Goal: Browse casually: Explore the website without a specific task or goal

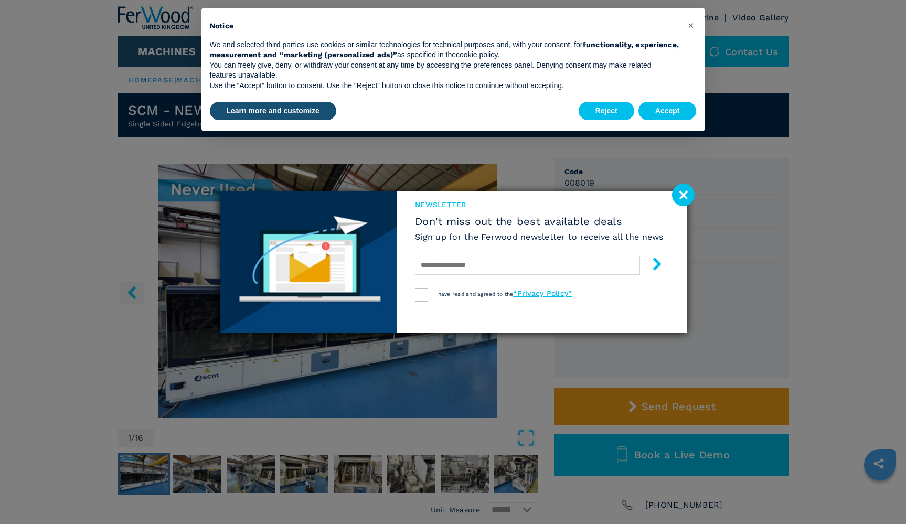
click at [678, 191] on image at bounding box center [683, 195] width 23 height 23
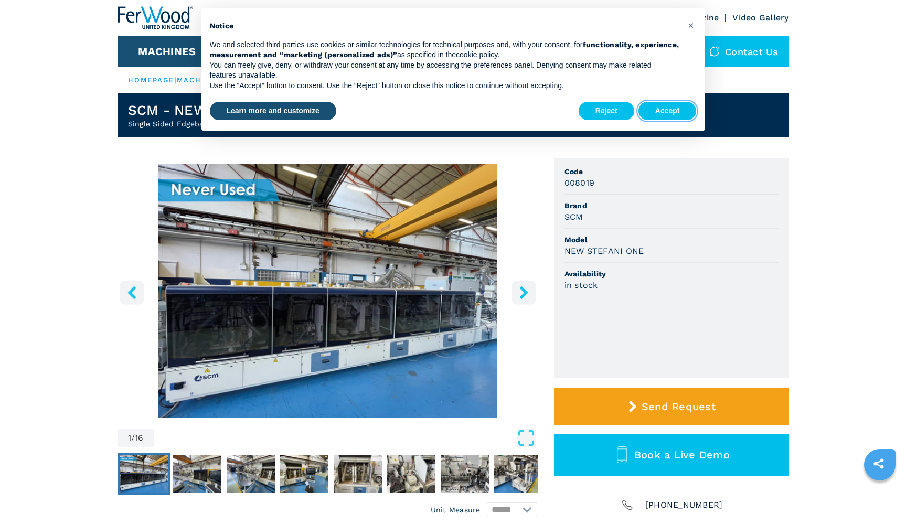
click at [657, 105] on button "Accept" at bounding box center [668, 111] width 58 height 19
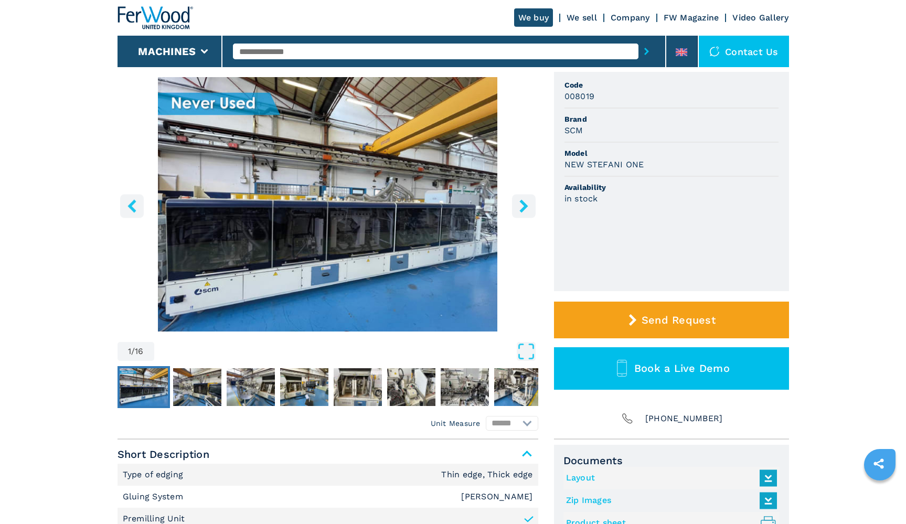
scroll to position [88, 0]
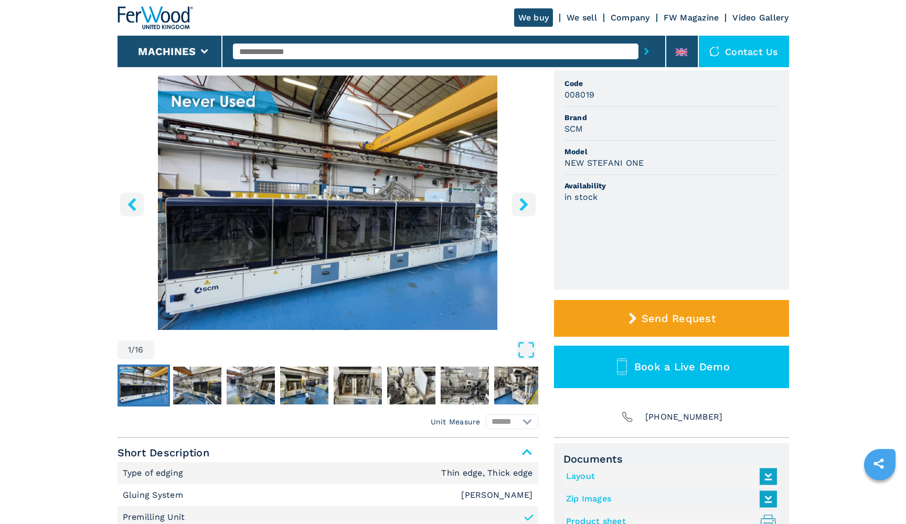
click at [519, 208] on icon "right-button" at bounding box center [524, 204] width 13 height 13
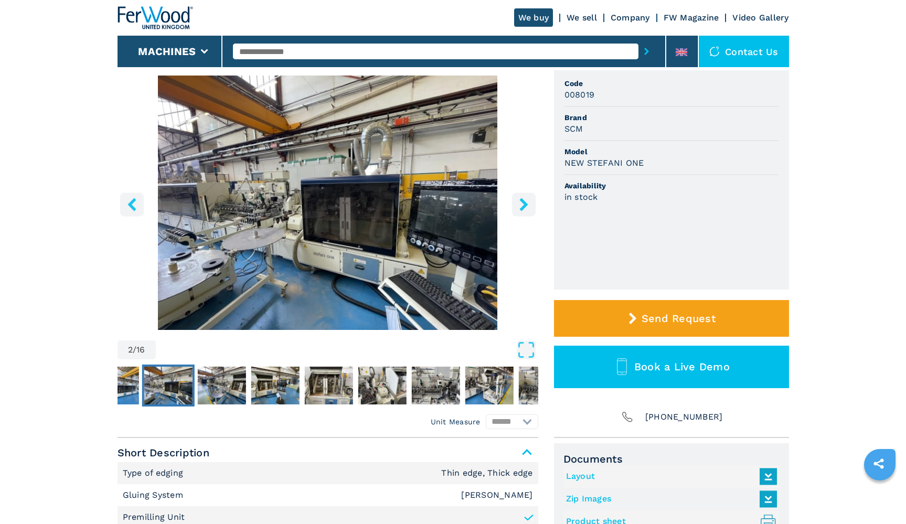
click at [519, 208] on icon "right-button" at bounding box center [524, 204] width 13 height 13
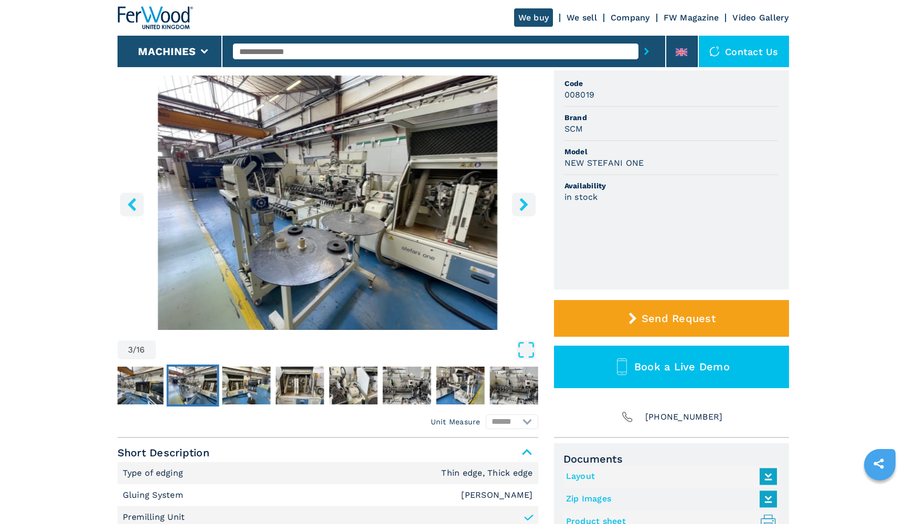
click at [519, 208] on icon "right-button" at bounding box center [524, 204] width 13 height 13
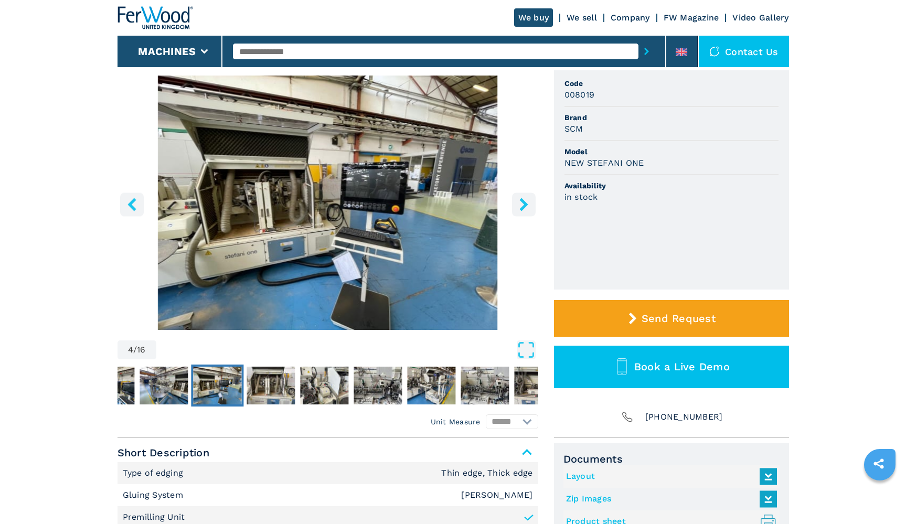
click at [519, 208] on icon "right-button" at bounding box center [524, 204] width 13 height 13
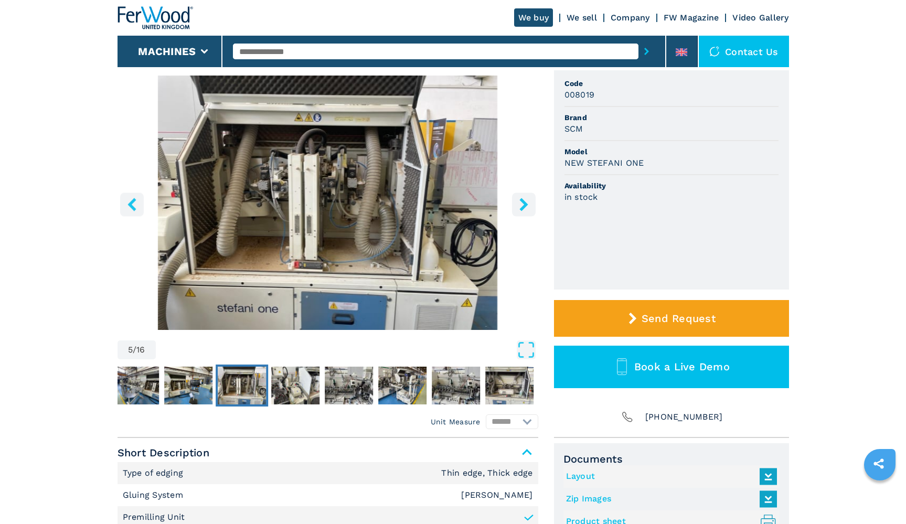
click at [519, 208] on icon "right-button" at bounding box center [524, 204] width 13 height 13
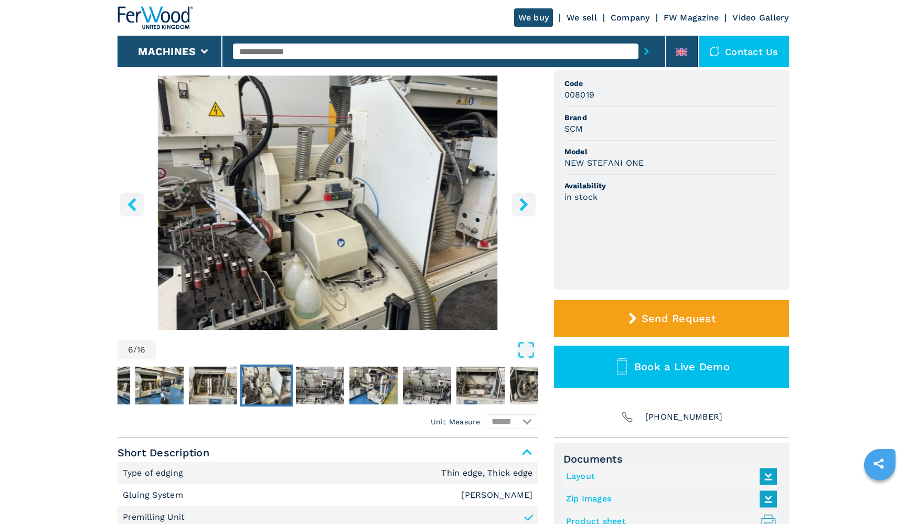
click at [519, 208] on icon "right-button" at bounding box center [524, 204] width 13 height 13
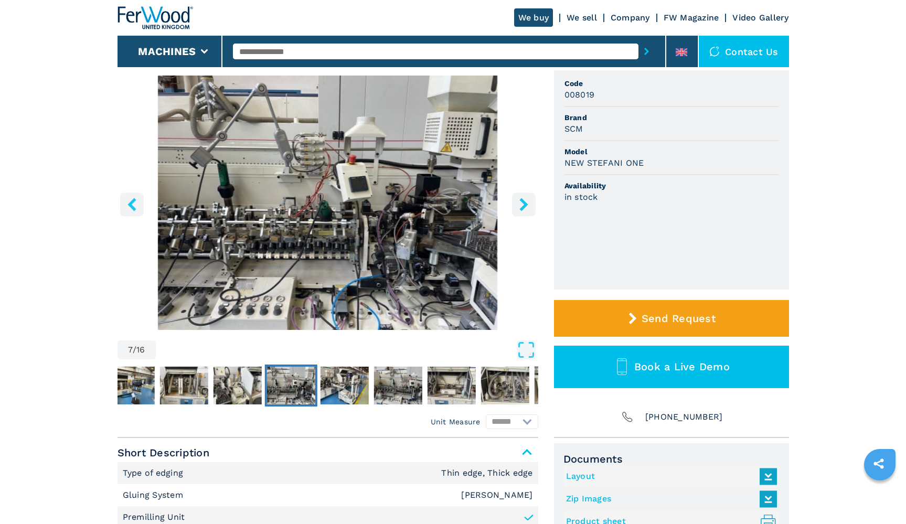
click at [519, 208] on icon "right-button" at bounding box center [524, 204] width 13 height 13
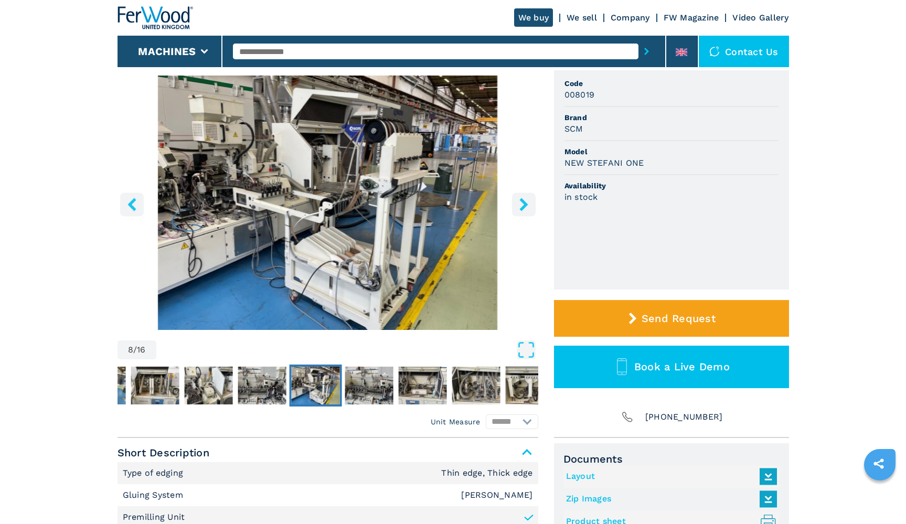
click at [519, 208] on icon "right-button" at bounding box center [524, 204] width 13 height 13
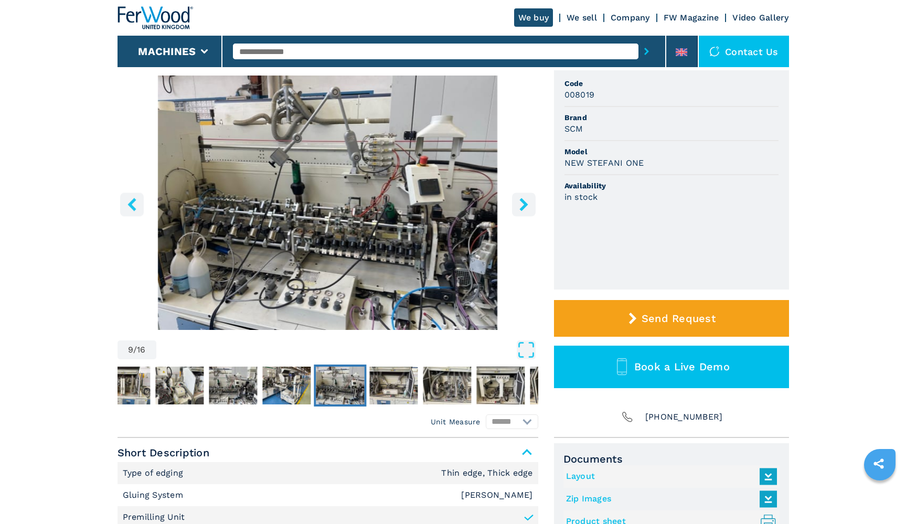
click at [520, 208] on icon "right-button" at bounding box center [524, 204] width 13 height 13
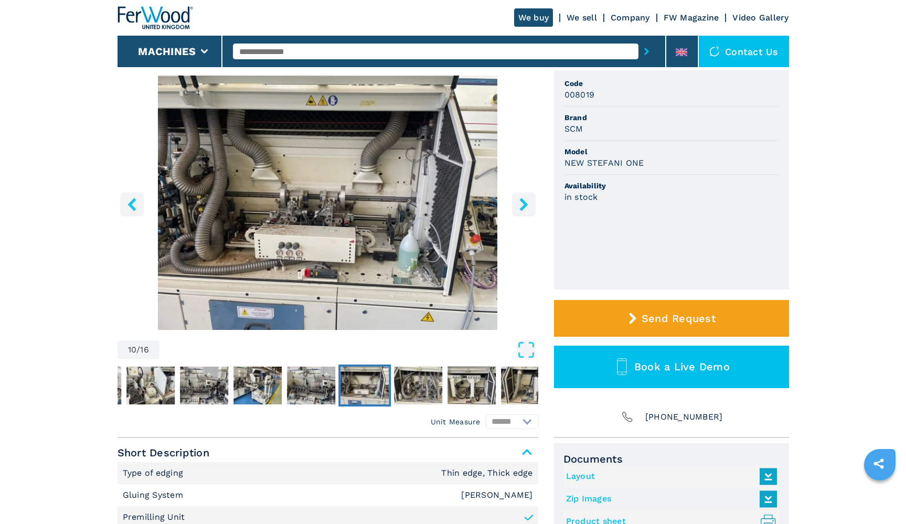
click at [520, 208] on icon "right-button" at bounding box center [524, 204] width 13 height 13
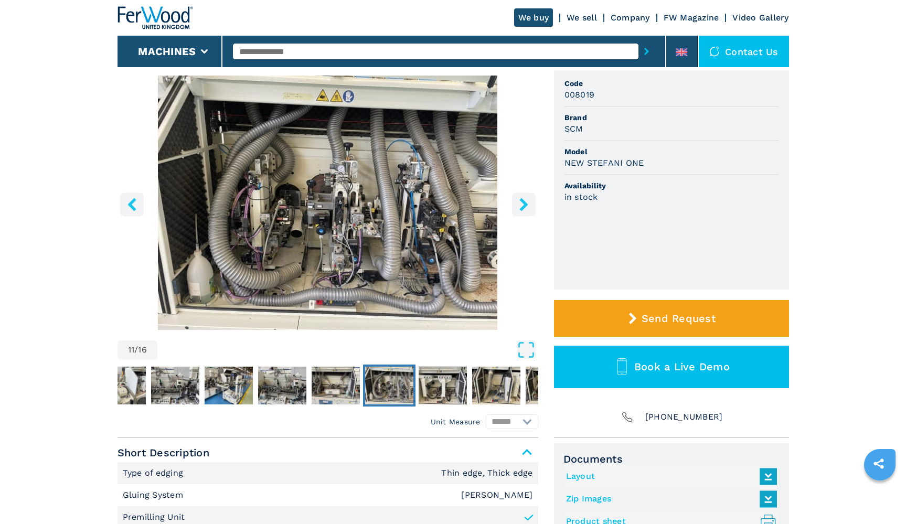
click at [520, 208] on icon "right-button" at bounding box center [524, 204] width 13 height 13
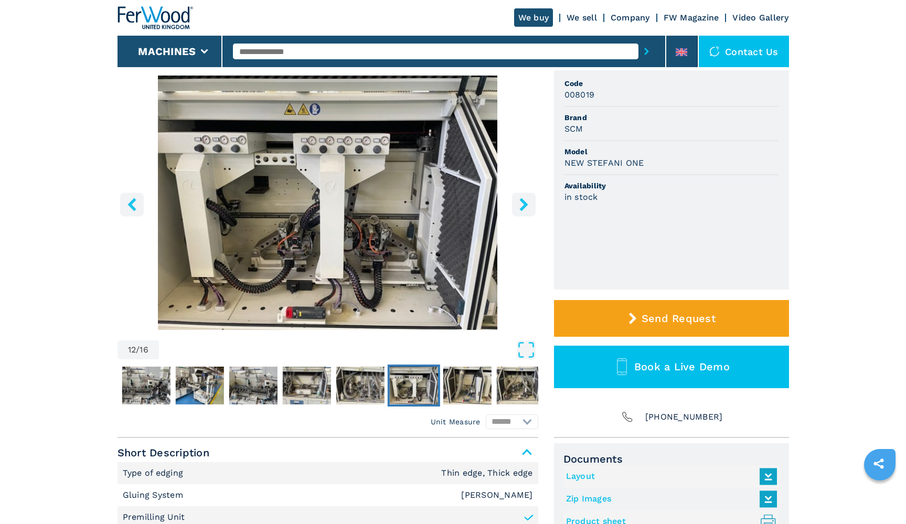
click at [520, 208] on icon "right-button" at bounding box center [524, 204] width 13 height 13
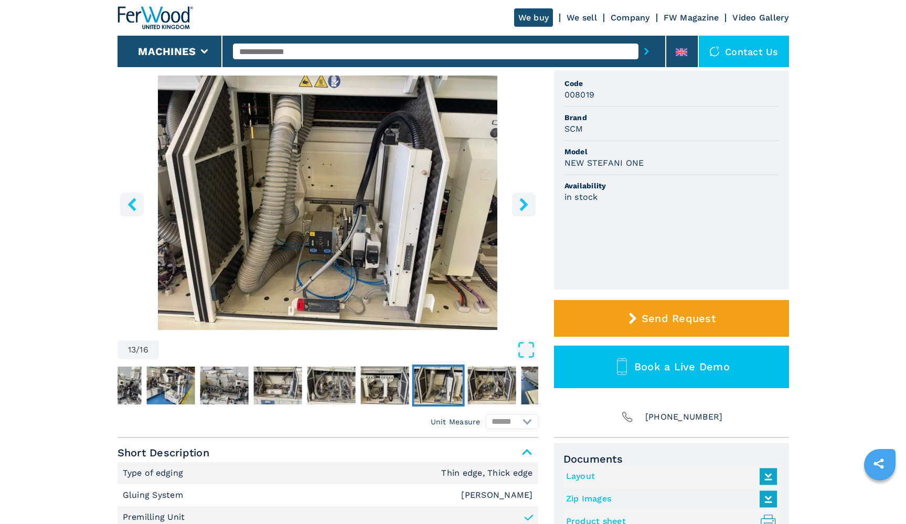
click at [520, 208] on icon "right-button" at bounding box center [524, 204] width 13 height 13
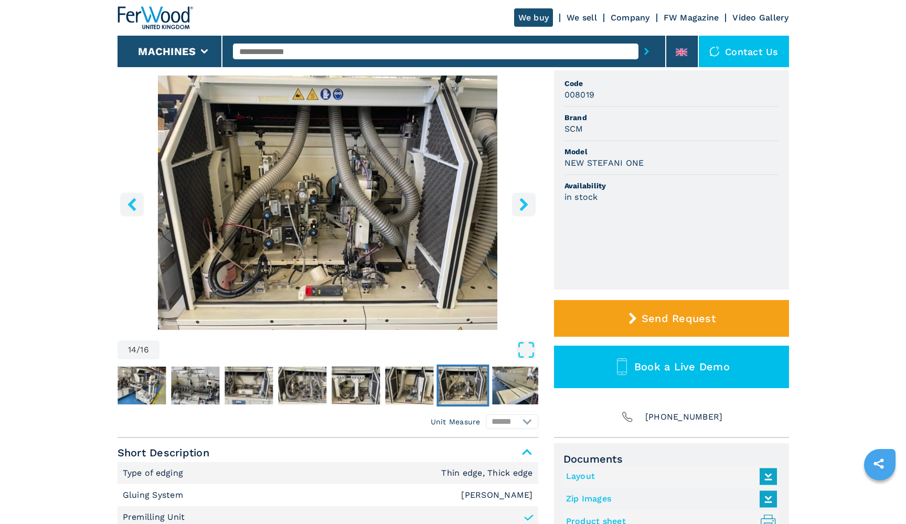
click at [520, 208] on icon "right-button" at bounding box center [524, 204] width 13 height 13
